Goal: Task Accomplishment & Management: Complete application form

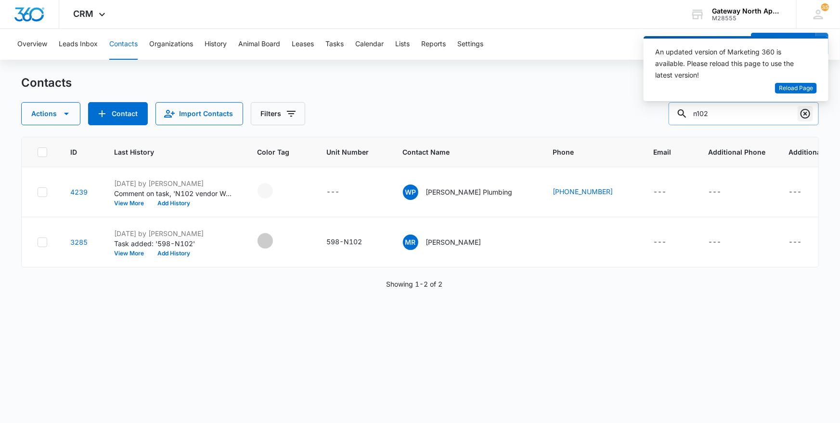
click at [806, 109] on icon "Clear" at bounding box center [805, 114] width 10 height 10
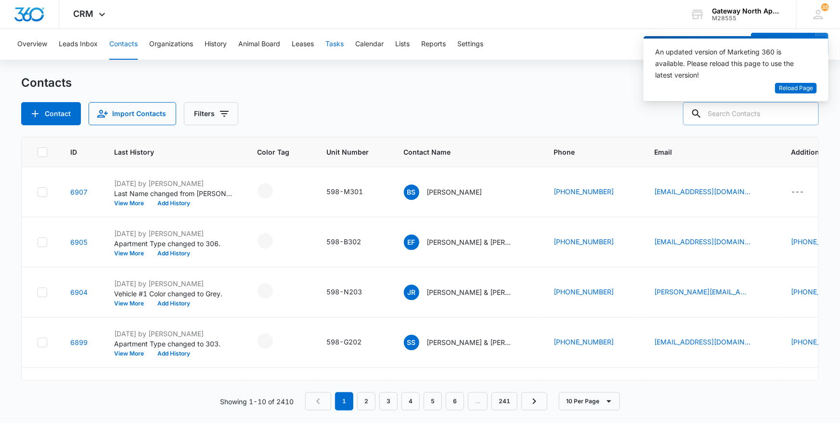
click at [334, 42] on button "Tasks" at bounding box center [334, 44] width 18 height 31
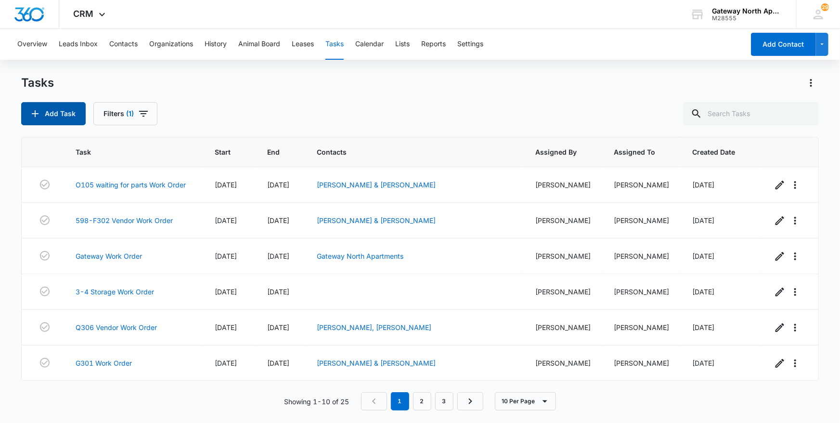
click at [51, 109] on button "Add Task" at bounding box center [53, 113] width 64 height 23
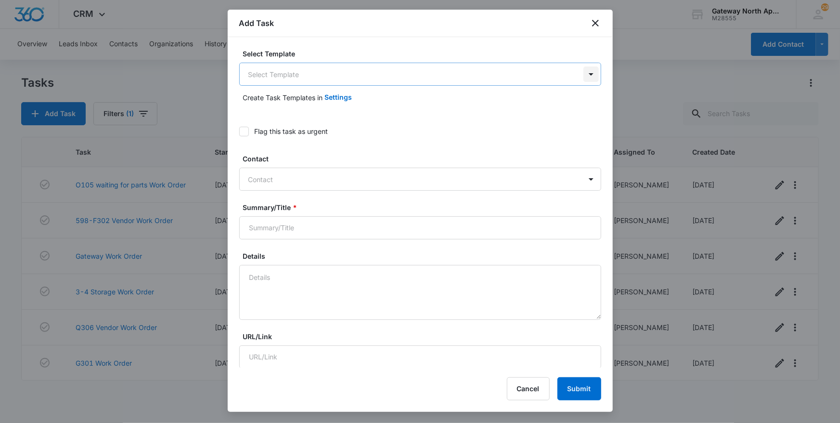
click at [582, 77] on body "CRM Apps Reputation Websites Forms CRM Email Social Content Ads Intelligence Fi…" at bounding box center [420, 211] width 840 height 423
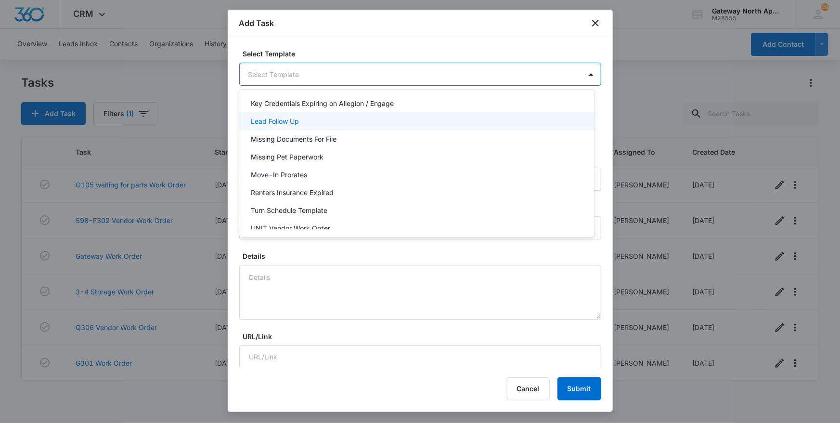
scroll to position [86, 0]
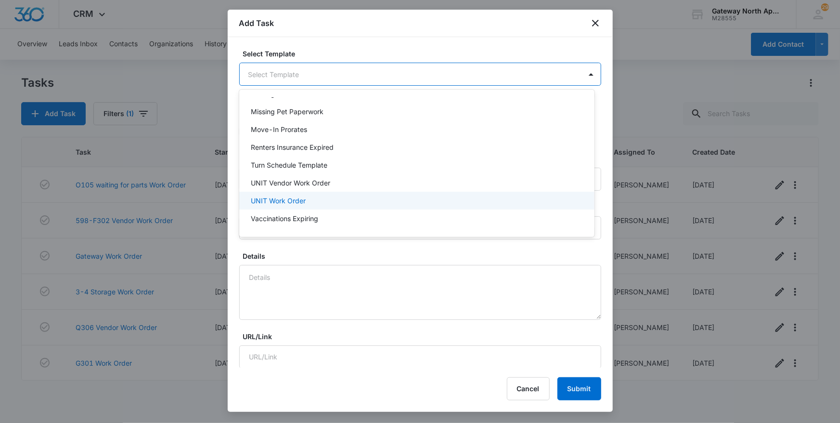
click at [493, 200] on div "UNIT Work Order" at bounding box center [416, 200] width 330 height 10
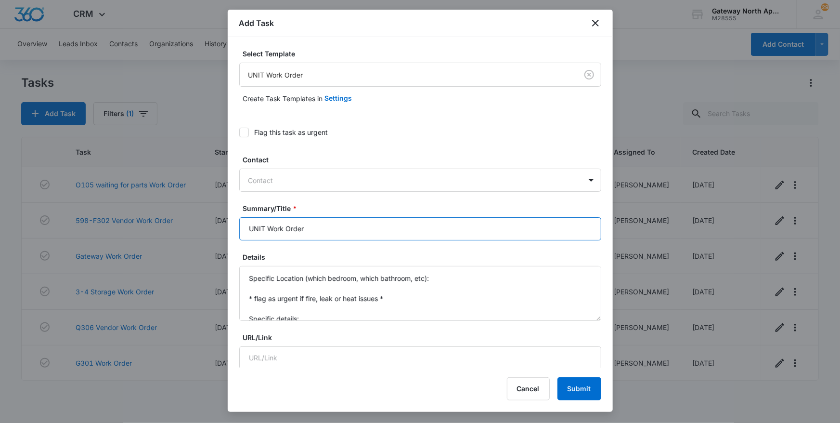
drag, startPoint x: 266, startPoint y: 226, endPoint x: 187, endPoint y: 210, distance: 80.5
click at [187, 216] on body "CRM Apps Reputation Websites Forms CRM Email Social Content Ads Intelligence Fi…" at bounding box center [420, 211] width 840 height 423
type input "Building N Work Order"
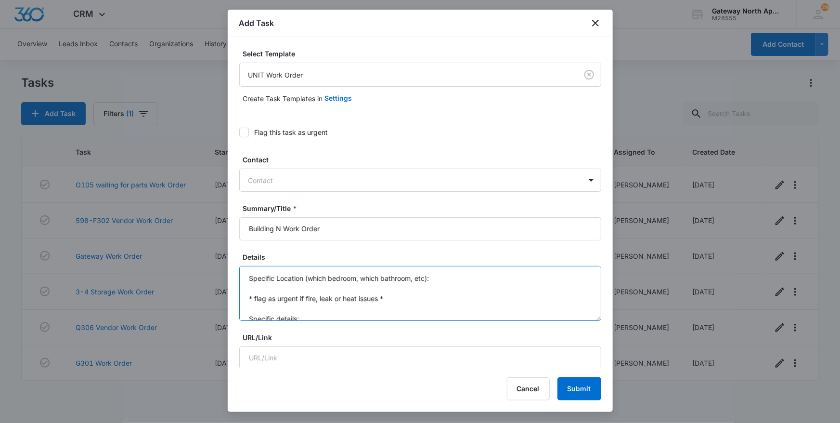
drag, startPoint x: 300, startPoint y: 318, endPoint x: 239, endPoint y: 241, distance: 98.6
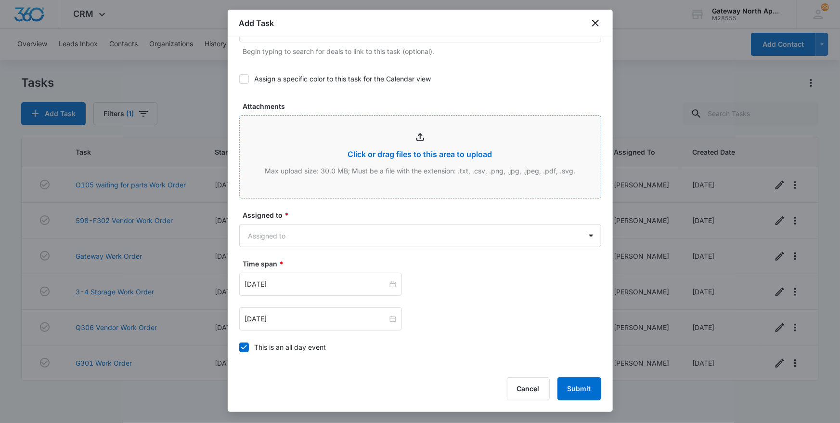
scroll to position [481, 0]
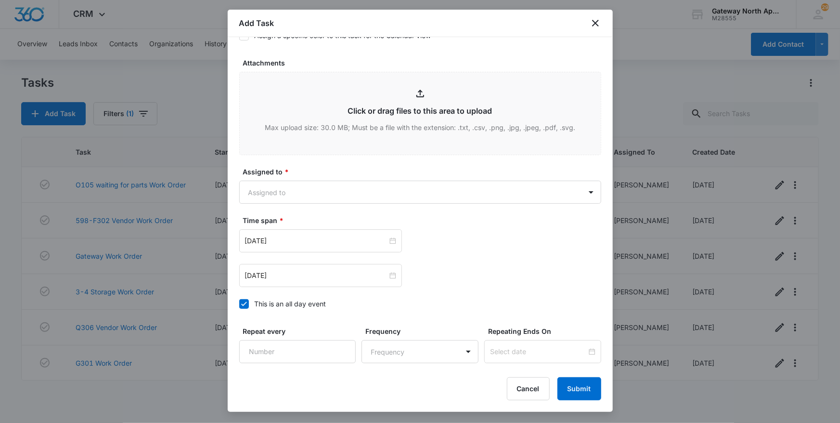
type textarea "Gutter causing water damage to the wood on the north west side. also leaking al…"
click at [468, 178] on div "Assigned to * Assigned to" at bounding box center [420, 185] width 362 height 37
click at [472, 195] on body "CRM Apps Reputation Websites Forms CRM Email Social Content Ads Intelligence Fi…" at bounding box center [420, 211] width 840 height 423
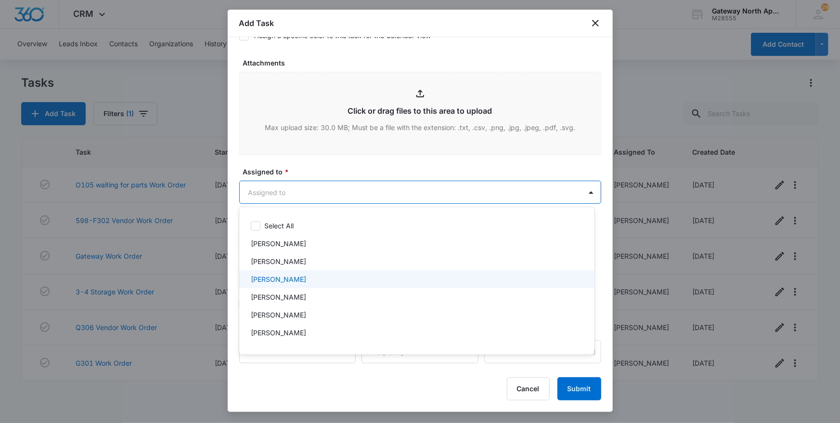
click at [334, 276] on div "[PERSON_NAME]" at bounding box center [416, 279] width 330 height 10
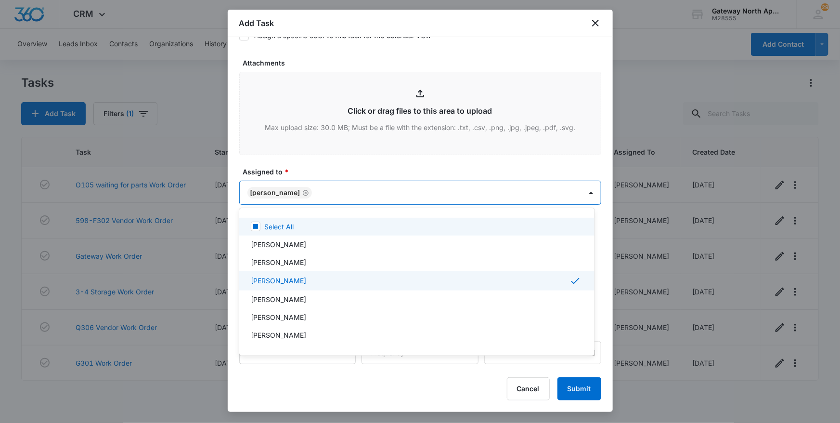
click at [407, 186] on div at bounding box center [420, 211] width 840 height 423
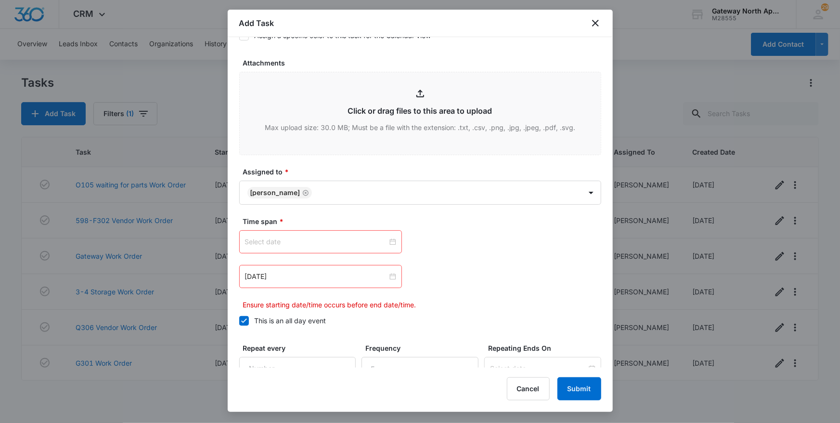
click at [390, 240] on div at bounding box center [320, 241] width 151 height 11
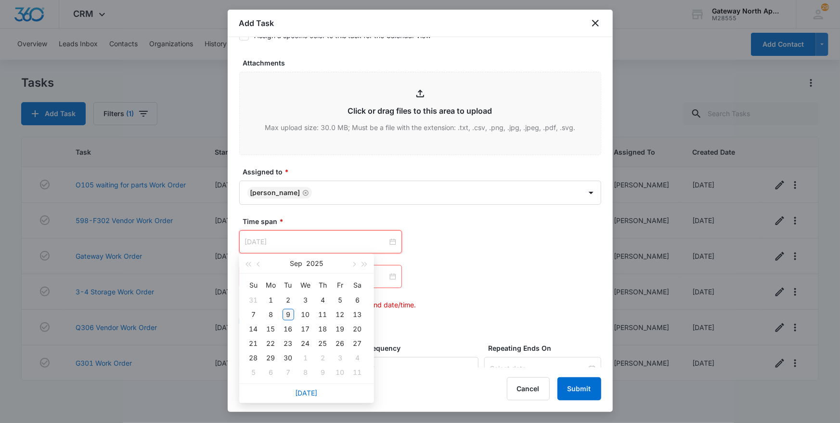
type input "[DATE]"
click at [287, 314] on div "9" at bounding box center [288, 314] width 12 height 12
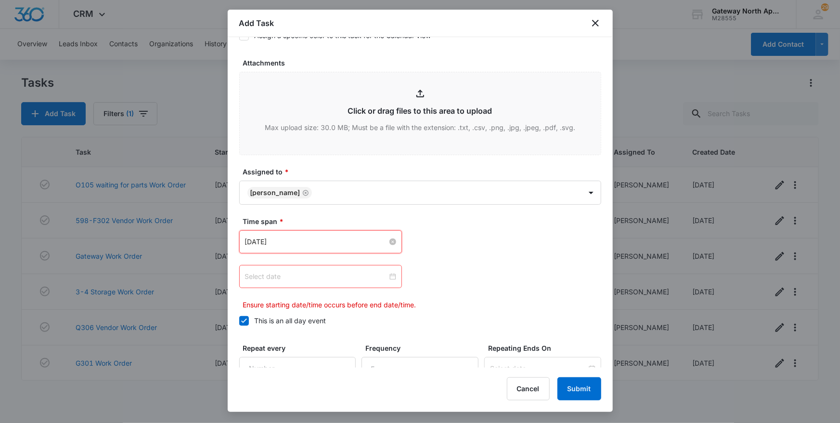
click at [390, 276] on div at bounding box center [320, 276] width 151 height 11
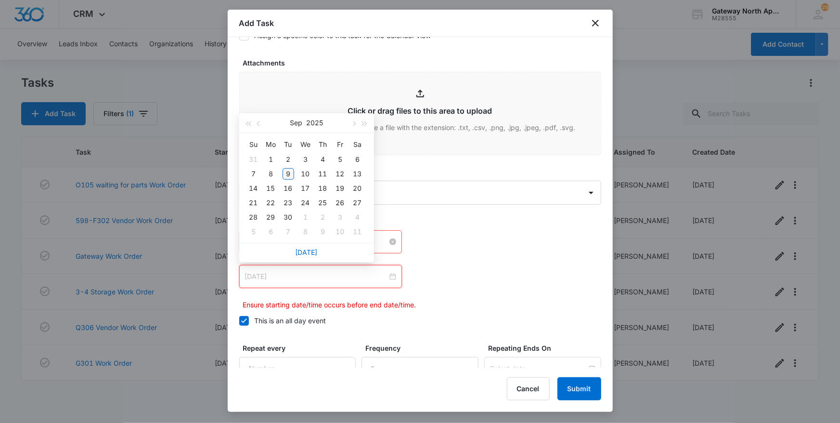
type input "[DATE]"
click at [287, 170] on div "9" at bounding box center [288, 174] width 12 height 12
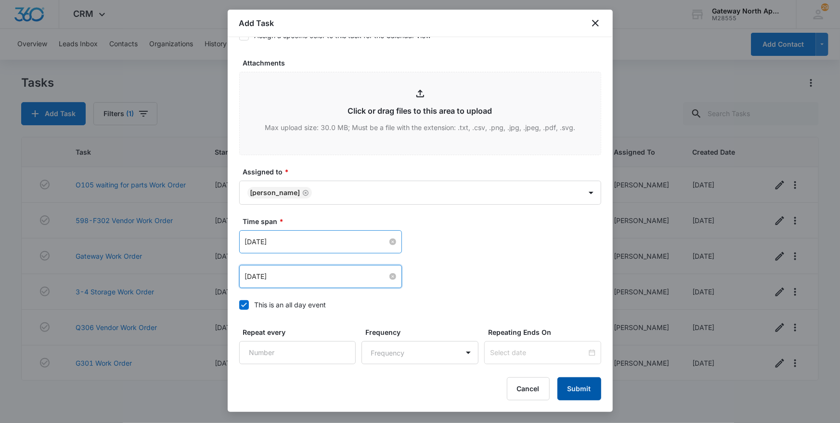
click at [597, 386] on button "Submit" at bounding box center [579, 388] width 44 height 23
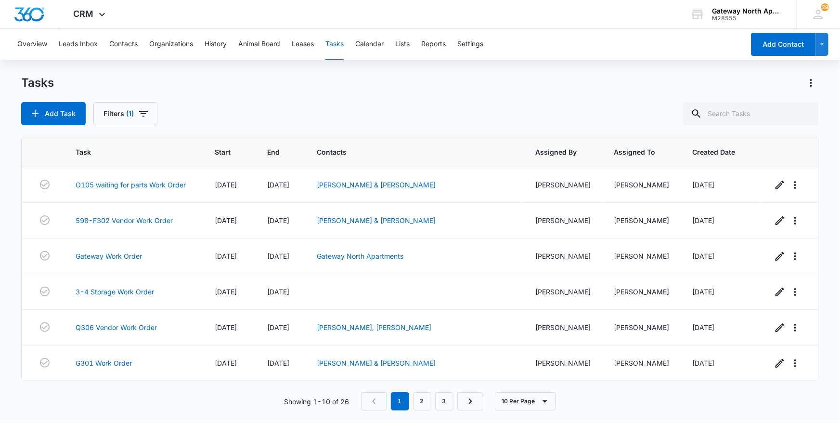
click at [822, 168] on main "Tasks Add Task Filters (1) Task Start End Contacts Assigned By Assigned To Crea…" at bounding box center [420, 248] width 840 height 347
